Goal: Task Accomplishment & Management: Manage account settings

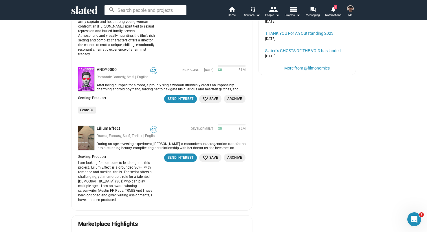
scroll to position [487, 0]
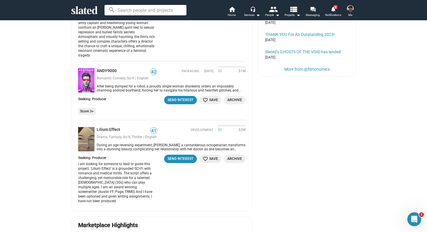
click at [27, 146] on div "Your Projects List New Project more_vert Projects You [PERSON_NAME]'s Bachelore…" at bounding box center [213, 173] width 427 height 1165
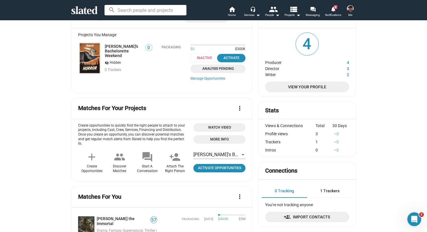
scroll to position [74, 0]
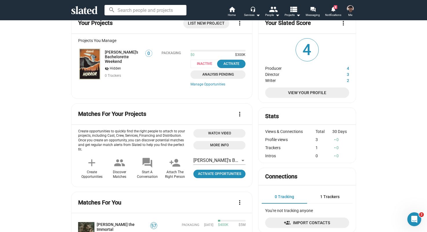
click at [93, 159] on mat-icon "add" at bounding box center [92, 163] width 12 height 12
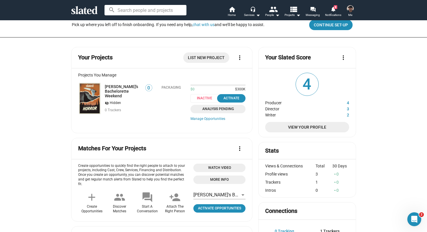
scroll to position [0, 0]
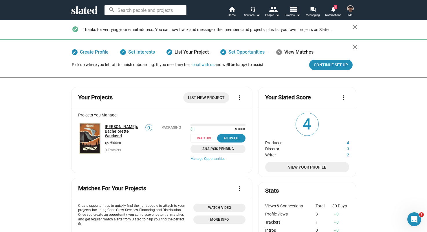
click at [122, 128] on link "[PERSON_NAME]'s Bachelorette Weekend" at bounding box center [123, 131] width 37 height 14
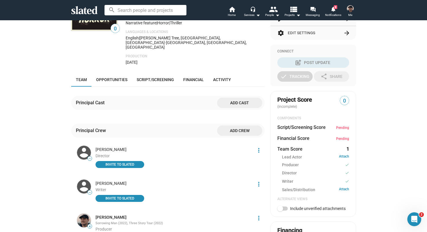
scroll to position [120, 0]
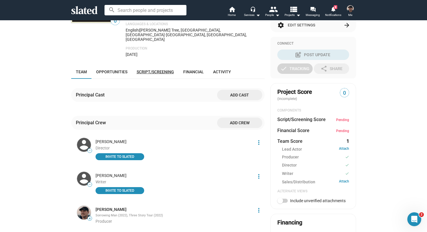
click at [155, 65] on link "Script/Screening" at bounding box center [155, 72] width 47 height 14
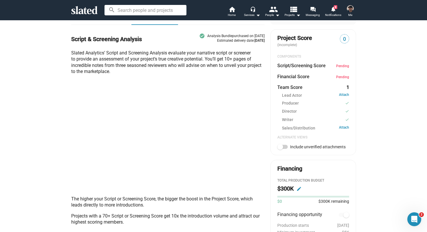
scroll to position [163, 0]
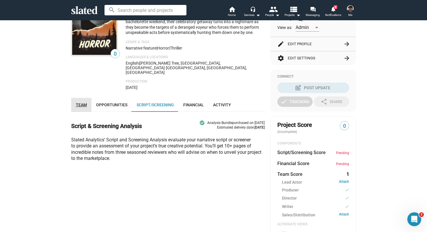
click at [90, 98] on link "Team" at bounding box center [81, 105] width 20 height 14
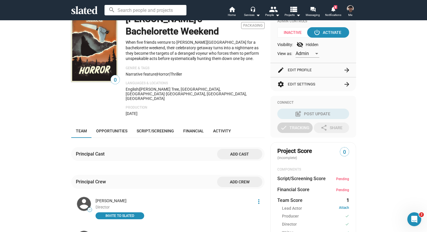
scroll to position [69, 0]
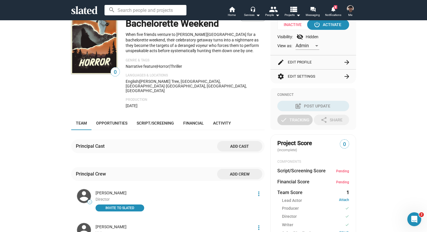
click at [233, 98] on div "Production [DATE]" at bounding box center [195, 103] width 139 height 10
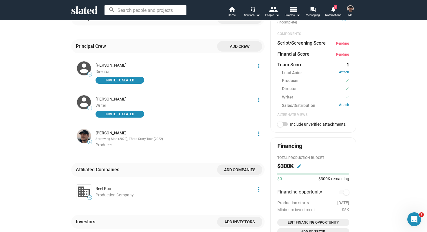
scroll to position [197, 0]
click at [281, 122] on span at bounding box center [280, 124] width 6 height 6
click at [280, 126] on input "Include unverified attachments" at bounding box center [280, 126] width 0 height 0
click at [283, 125] on span at bounding box center [285, 124] width 6 height 6
click at [280, 126] on input "Include unverified attachments" at bounding box center [280, 126] width 0 height 0
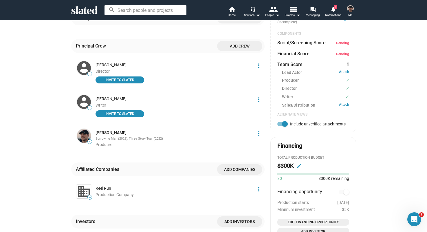
checkbox input "false"
click at [341, 71] on link "Attach" at bounding box center [344, 72] width 10 height 5
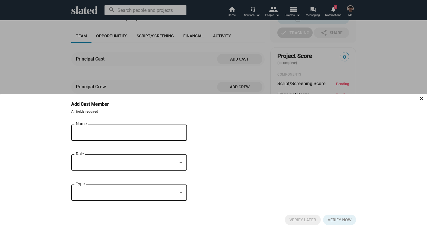
scroll to position [156, 0]
click at [127, 129] on div "Name" at bounding box center [125, 131] width 98 height 17
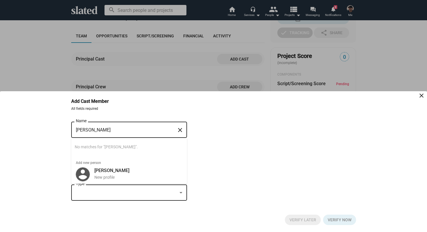
scroll to position [0, 0]
drag, startPoint x: 88, startPoint y: 130, endPoint x: 78, endPoint y: 130, distance: 9.8
click at [78, 130] on input "[PERSON_NAME]" at bounding box center [125, 129] width 98 height 5
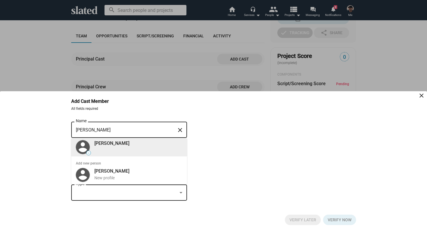
type input "[PERSON_NAME]"
click at [101, 151] on div "— [PERSON_NAME]" at bounding box center [129, 147] width 108 height 19
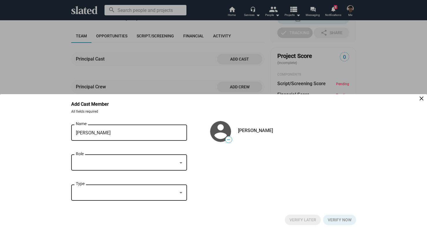
click at [127, 161] on div at bounding box center [126, 163] width 101 height 6
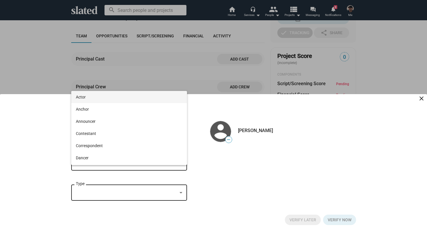
click at [105, 96] on span "Actor" at bounding box center [129, 97] width 106 height 12
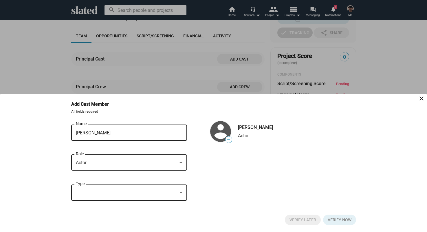
click at [101, 193] on div at bounding box center [126, 193] width 101 height 6
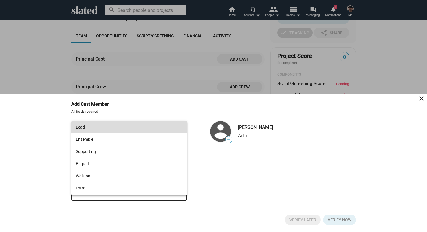
click at [106, 126] on span "Lead" at bounding box center [129, 127] width 106 height 12
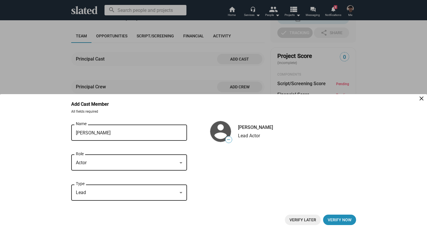
click at [261, 150] on div "— [PERSON_NAME] Name close Actor Role Lead Type — [PERSON_NAME] Lead Actor" at bounding box center [213, 165] width 285 height 84
click at [339, 219] on span "Verify now" at bounding box center [340, 219] width 24 height 10
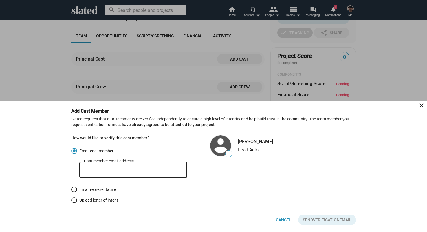
click at [143, 168] on input "Cast member email address" at bounding box center [133, 169] width 98 height 5
click at [158, 209] on div "Cancel Send Verification Email" at bounding box center [213, 215] width 285 height 17
click at [146, 168] on input "Cast member email address" at bounding box center [133, 169] width 98 height 5
paste input "[EMAIL_ADDRESS][DOMAIN_NAME]"
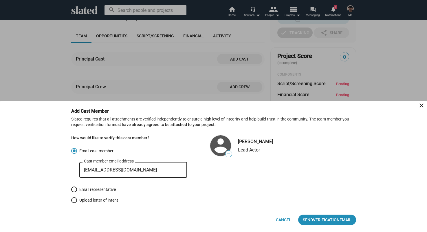
type input "[EMAIL_ADDRESS][DOMAIN_NAME]"
click at [223, 190] on div "How would like to verify this cast member? Email cast member [EMAIL_ADDRESS][DO…" at bounding box center [213, 172] width 285 height 70
click at [337, 222] on span "Verification" at bounding box center [326, 219] width 27 height 10
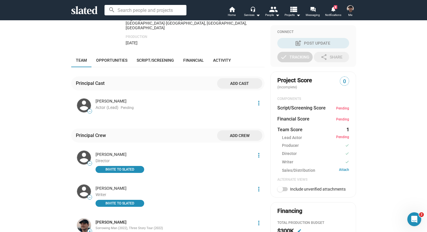
scroll to position [85, 0]
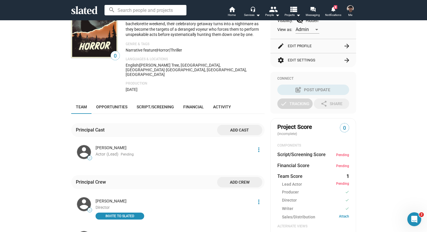
click at [112, 88] on div "0 [PERSON_NAME]'s Bachelorette Weekend Packaging When five friends venture to […" at bounding box center [167, 199] width 193 height 418
click at [111, 100] on link "Opportunities" at bounding box center [111, 107] width 41 height 14
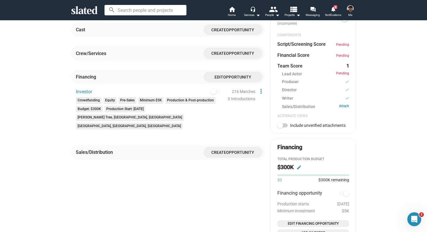
scroll to position [202, 0]
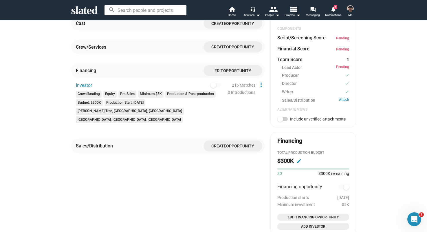
click at [225, 144] on span "Create" at bounding box center [218, 146] width 15 height 5
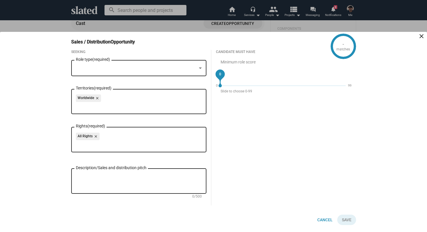
click at [145, 66] on div at bounding box center [136, 68] width 121 height 6
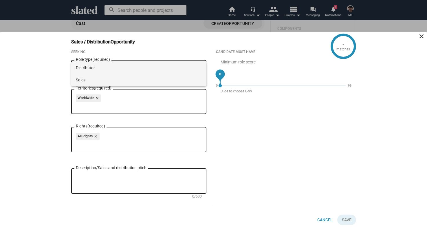
click at [139, 78] on span "Sales" at bounding box center [139, 80] width 126 height 12
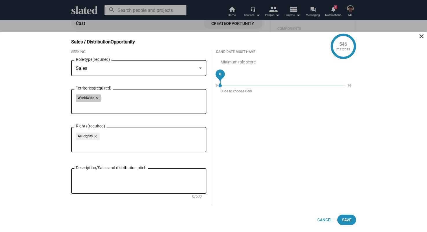
click at [111, 99] on div "Worldwide close" at bounding box center [139, 98] width 126 height 9
click at [117, 101] on div "Worldwide close" at bounding box center [139, 98] width 126 height 9
click at [131, 137] on div "All Rights close" at bounding box center [139, 137] width 126 height 9
click at [131, 184] on textarea "Description/Sales and distribution pitch" at bounding box center [139, 181] width 126 height 16
drag, startPoint x: 219, startPoint y: 74, endPoint x: 240, endPoint y: 75, distance: 20.3
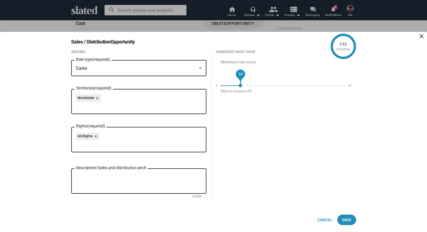
click at [240, 75] on span "16" at bounding box center [240, 74] width 4 height 6
drag, startPoint x: 240, startPoint y: 75, endPoint x: 378, endPoint y: 84, distance: 138.6
click at [378, 84] on div "3 matches Sales / Distribution Opportunity close Seeking Sales Role type (requi…" at bounding box center [213, 132] width 427 height 200
drag, startPoint x: 346, startPoint y: 75, endPoint x: 209, endPoint y: 77, distance: 136.9
click at [209, 77] on div "Seeking Sales Role type (required) Worldwide close Territories (required) All R…" at bounding box center [211, 132] width 289 height 165
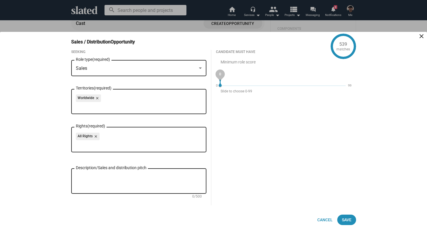
click at [273, 116] on div "Candidate must have Minimum role score 0 0 99 Slide to choose 0-99" at bounding box center [283, 127] width 145 height 155
click at [322, 222] on span "Cancel" at bounding box center [324, 219] width 15 height 10
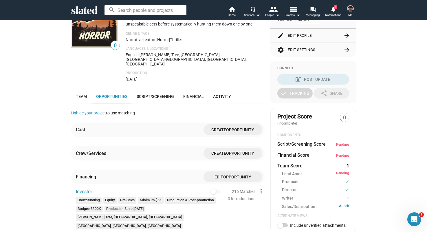
scroll to position [0, 0]
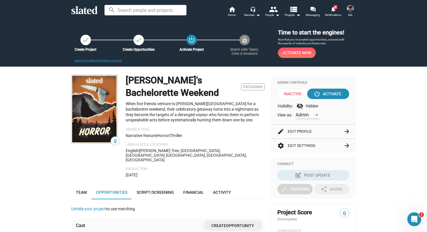
click at [101, 113] on img at bounding box center [94, 109] width 46 height 69
click at [94, 94] on img at bounding box center [94, 109] width 46 height 69
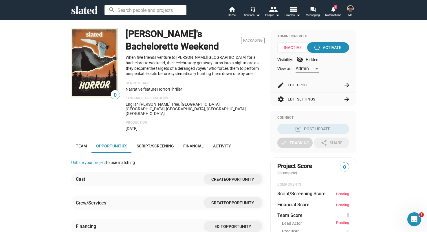
scroll to position [46, 0]
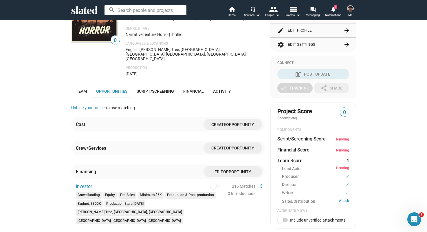
click at [78, 89] on span "Team" at bounding box center [81, 91] width 11 height 5
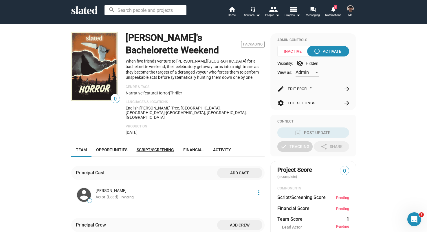
scroll to position [44, 0]
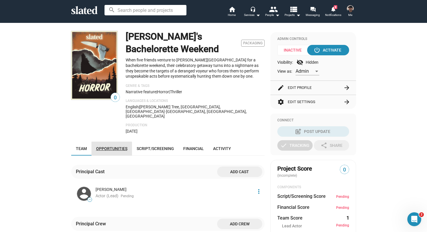
click at [111, 146] on span "Opportunities" at bounding box center [111, 148] width 31 height 5
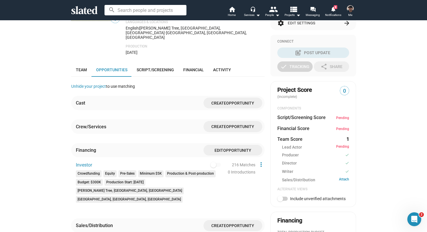
scroll to position [83, 0]
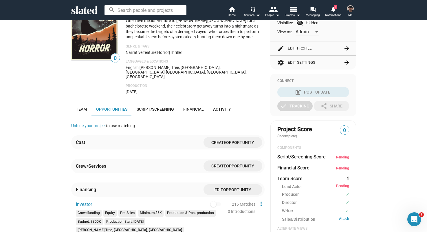
click at [219, 102] on link "Activity" at bounding box center [221, 109] width 27 height 14
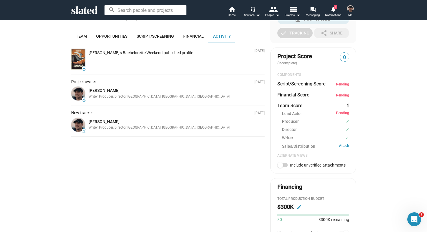
scroll to position [156, 0]
click at [78, 49] on img at bounding box center [78, 59] width 14 height 21
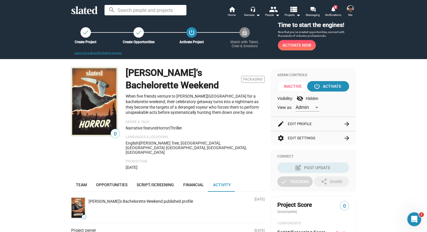
scroll to position [0, 0]
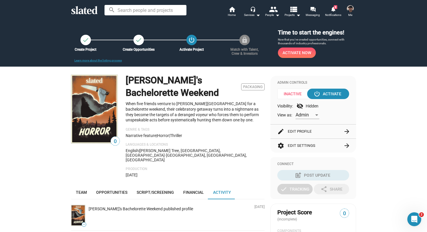
click at [95, 100] on img at bounding box center [94, 109] width 46 height 69
click at [97, 93] on img at bounding box center [94, 109] width 46 height 69
click at [295, 13] on mat-icon "view_list" at bounding box center [293, 9] width 8 height 8
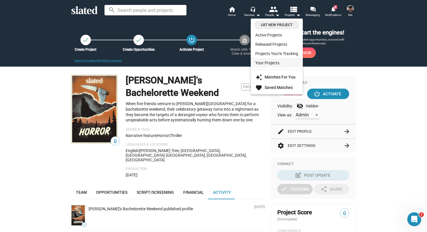
click at [278, 61] on link "Your Projects" at bounding box center [277, 62] width 52 height 9
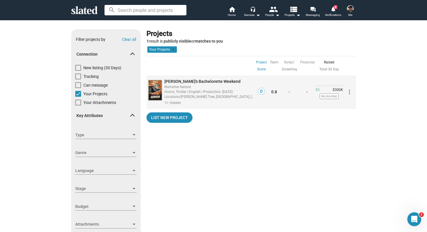
click at [351, 93] on mat-icon "more_vert" at bounding box center [349, 92] width 7 height 7
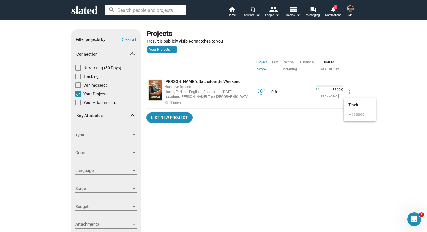
click at [262, 98] on div at bounding box center [213, 116] width 427 height 232
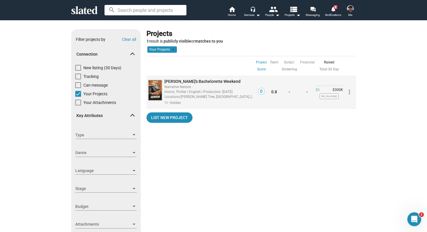
click at [176, 83] on span "[PERSON_NAME]'s Bachelorette Weekend" at bounding box center [202, 81] width 76 height 5
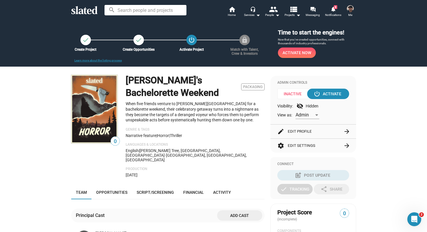
click at [84, 91] on img at bounding box center [94, 109] width 46 height 69
click at [84, 49] on div "Create Project" at bounding box center [86, 49] width 38 height 4
click at [85, 44] on div "check" at bounding box center [85, 40] width 10 height 10
click at [143, 43] on link "check Create Opportunities" at bounding box center [138, 40] width 10 height 10
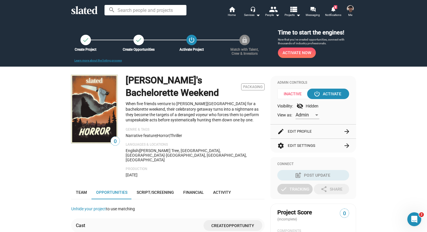
click at [88, 37] on mat-icon "check" at bounding box center [85, 39] width 7 height 7
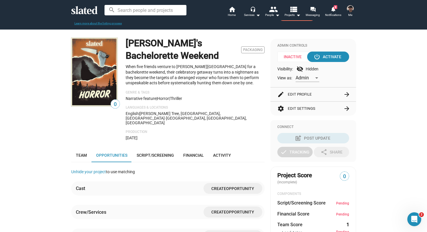
scroll to position [39, 0]
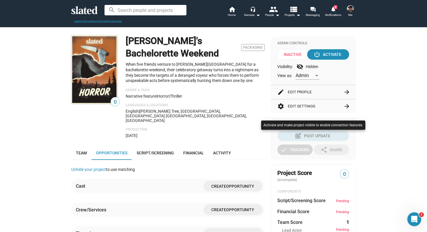
click at [229, 128] on div at bounding box center [213, 116] width 427 height 232
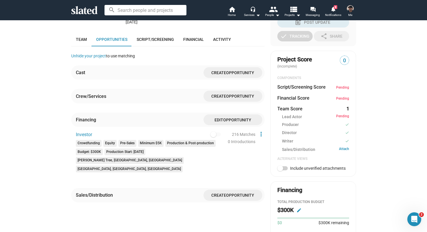
scroll to position [159, 0]
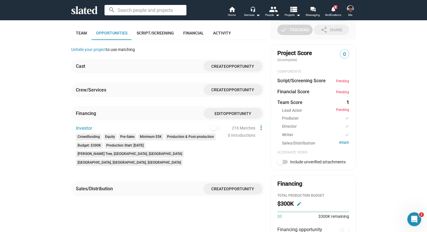
click at [231, 111] on span "Opportunity" at bounding box center [237, 113] width 28 height 5
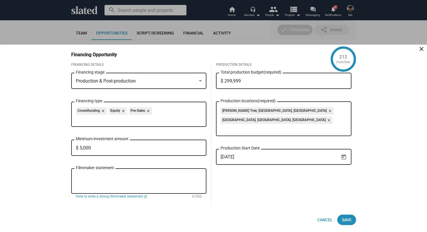
click at [117, 199] on div "Filmmaker statement How to write a strong filmmaker statement launch 0/500" at bounding box center [138, 183] width 135 height 31
click at [117, 197] on span "How to write a strong filmmaker statement" at bounding box center [109, 196] width 67 height 5
